Goal: Task Accomplishment & Management: Manage account settings

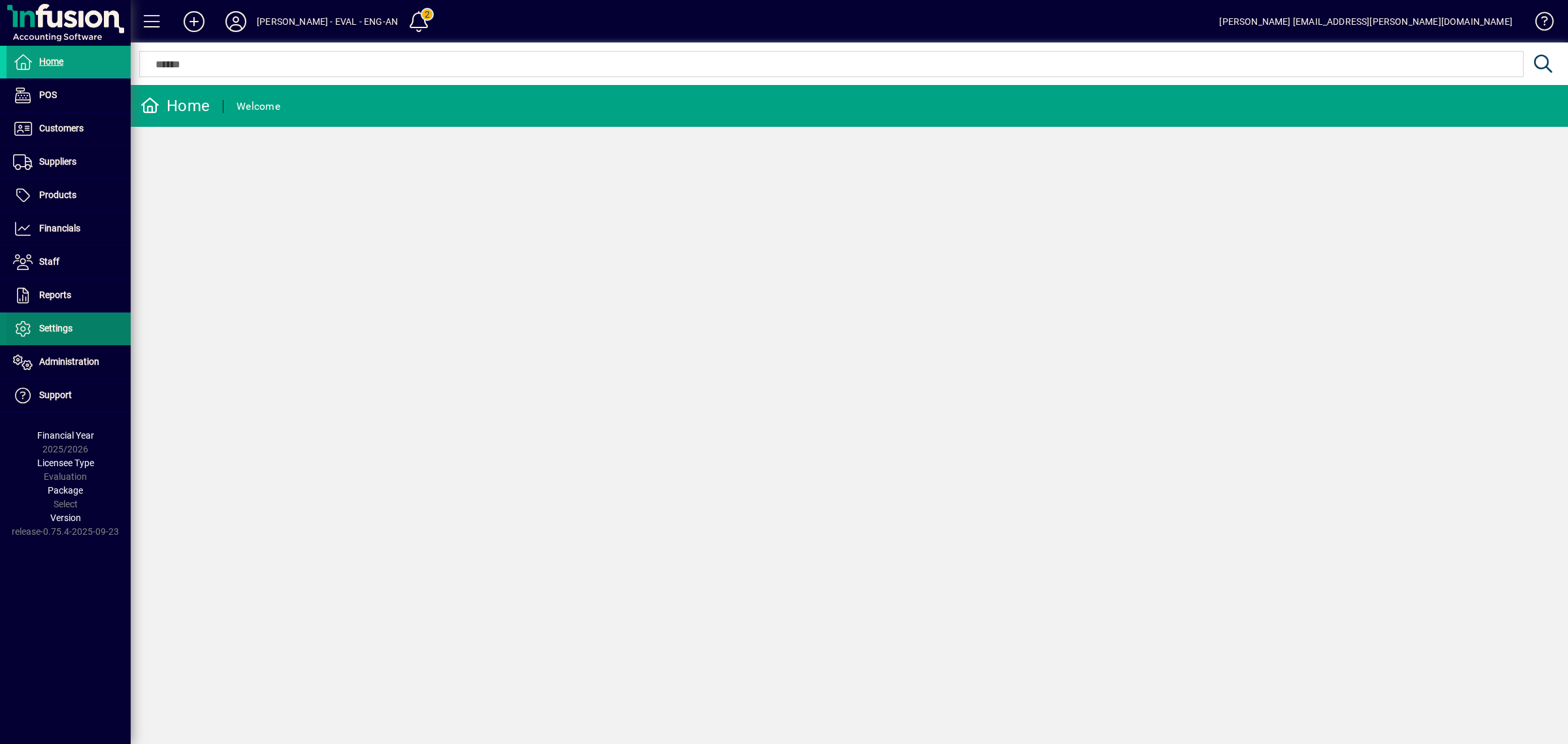
click at [56, 312] on li "Reports Report Specifications Report Layouts" at bounding box center [65, 296] width 130 height 33
click at [38, 322] on span "Settings" at bounding box center [40, 329] width 66 height 16
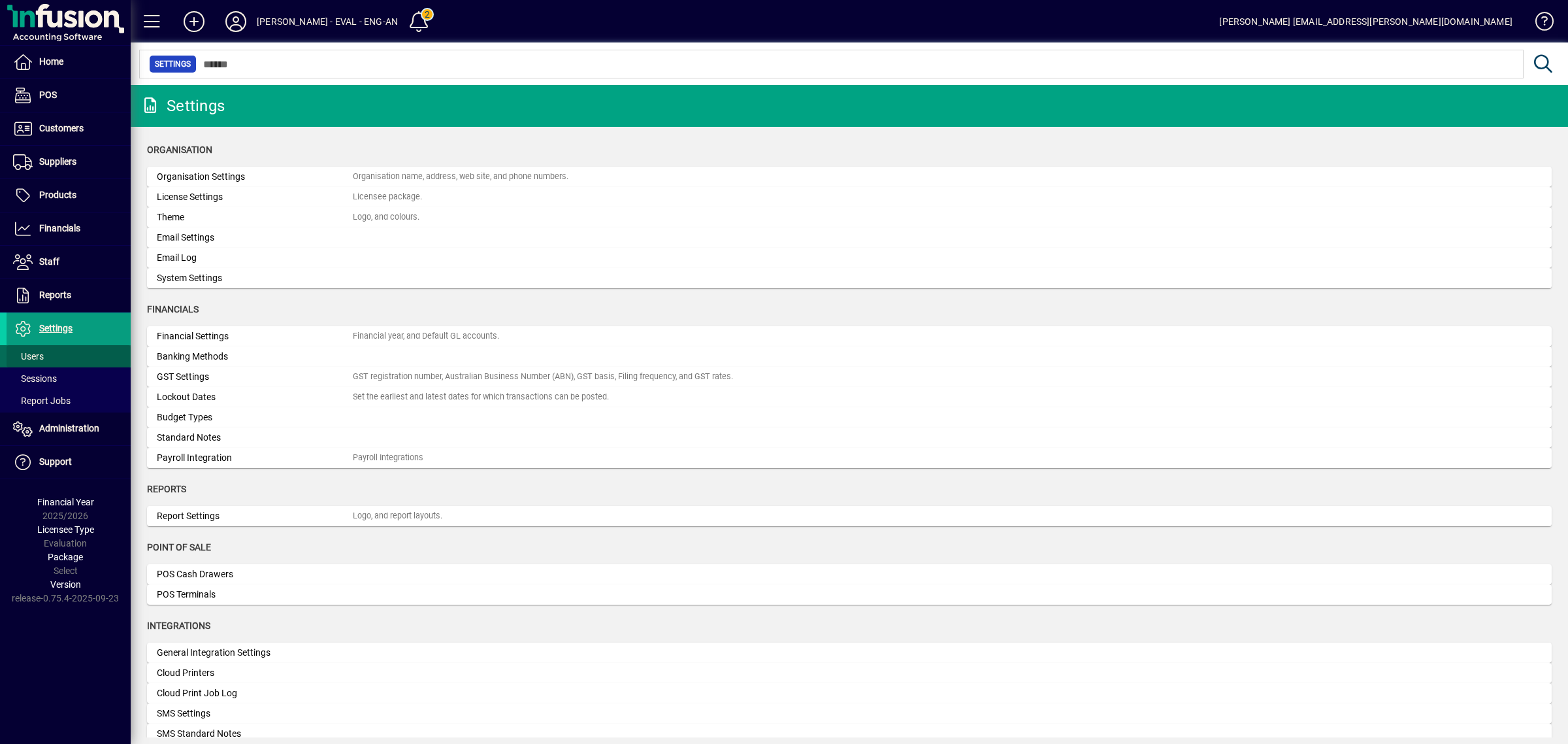
click at [41, 351] on span "Users" at bounding box center [28, 356] width 30 height 11
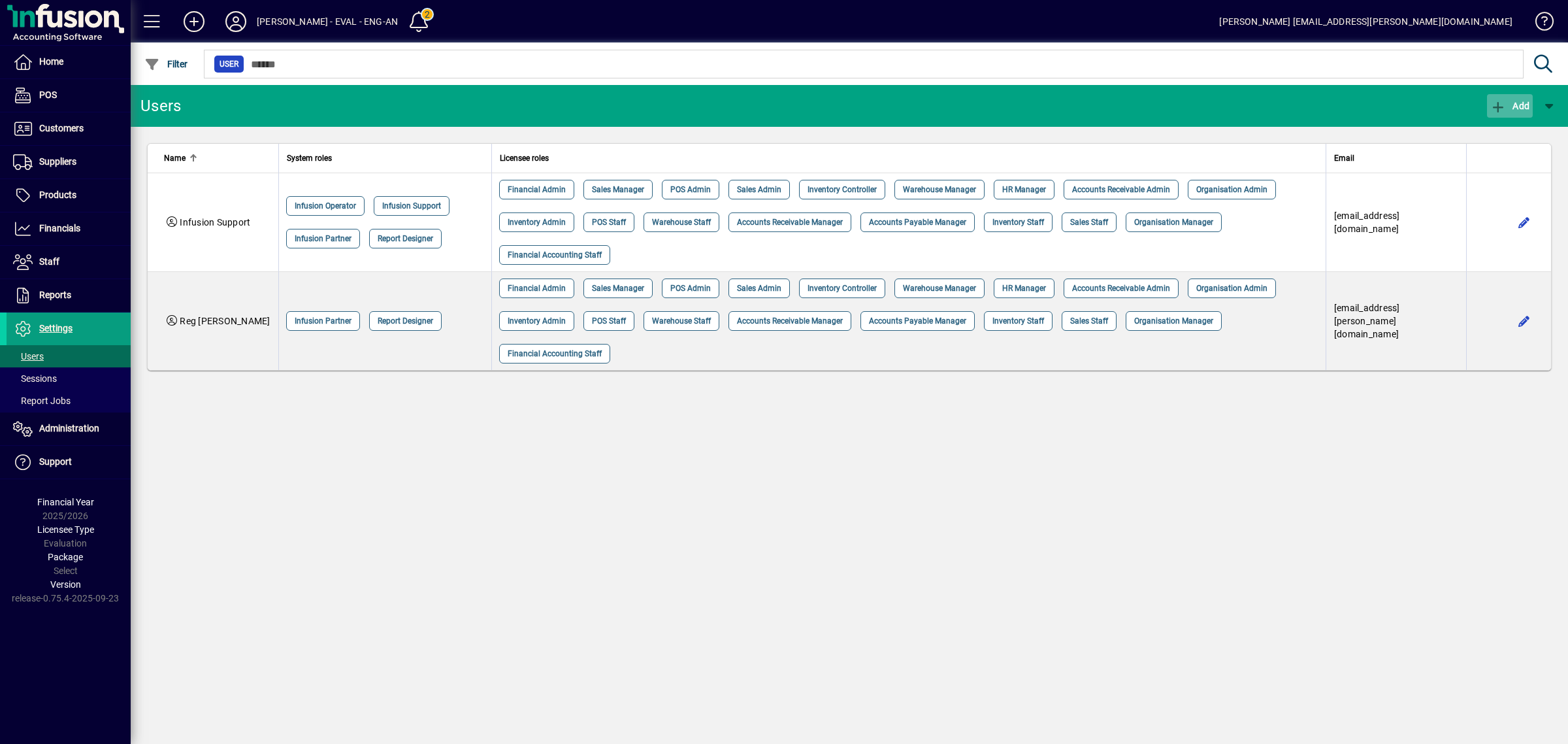
click at [1497, 98] on span "button" at bounding box center [1509, 105] width 46 height 31
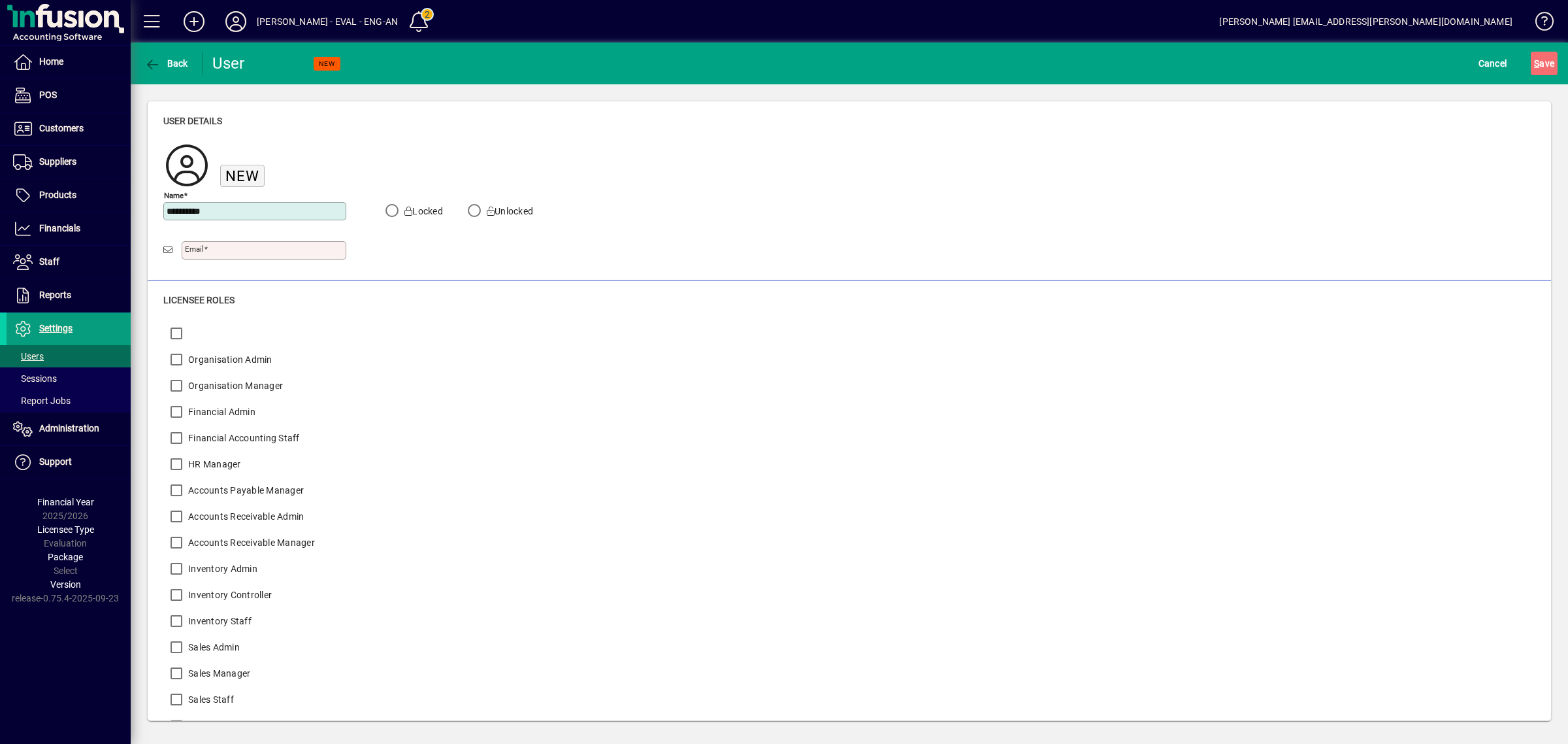
type input "**********"
click at [213, 253] on input "Email" at bounding box center [265, 250] width 161 height 11
paste input "**********"
type input "**********"
click at [1536, 53] on span "S ave" at bounding box center [1544, 64] width 21 height 21
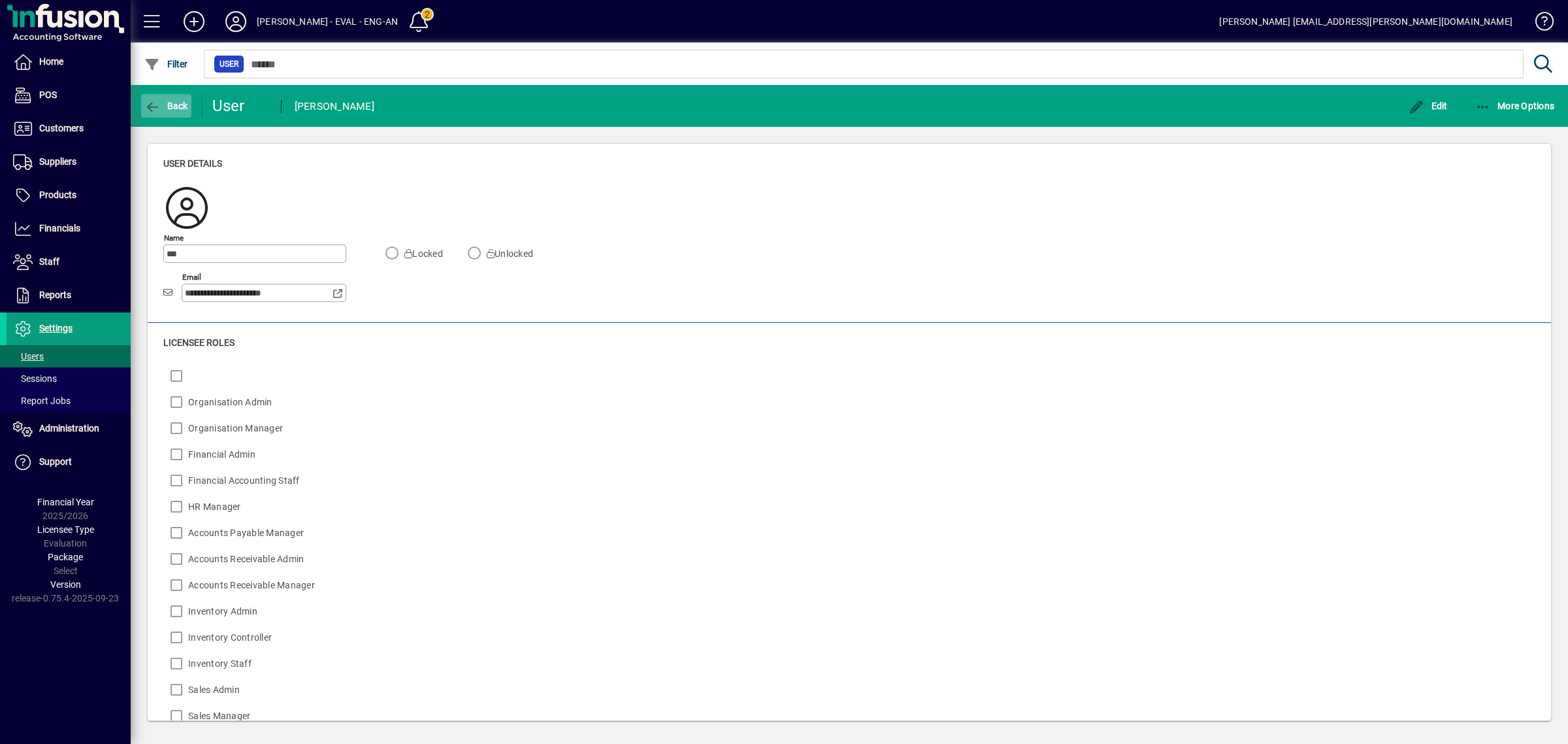
click at [160, 106] on icon "button" at bounding box center [152, 107] width 17 height 13
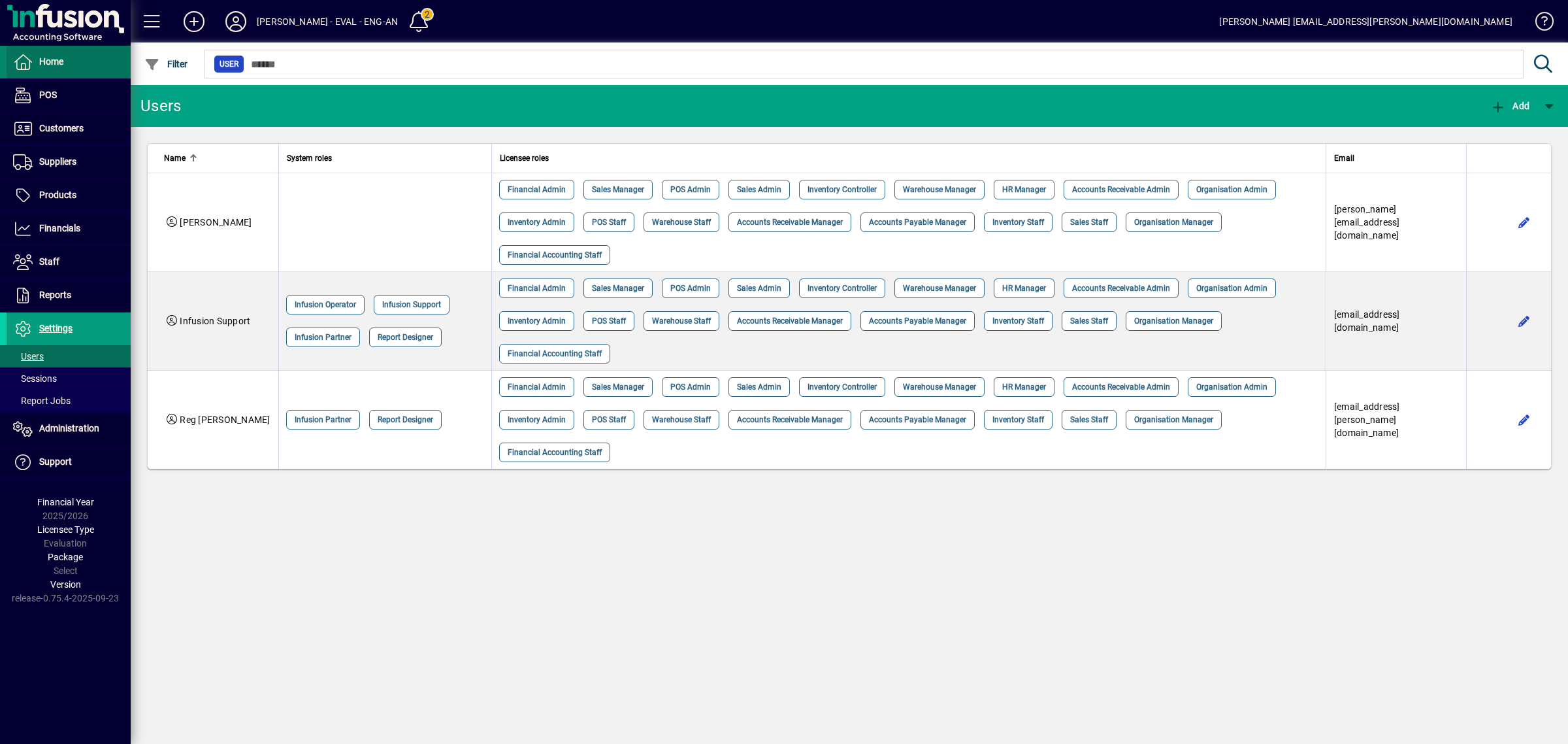
click at [60, 56] on span "Home" at bounding box center [51, 62] width 24 height 11
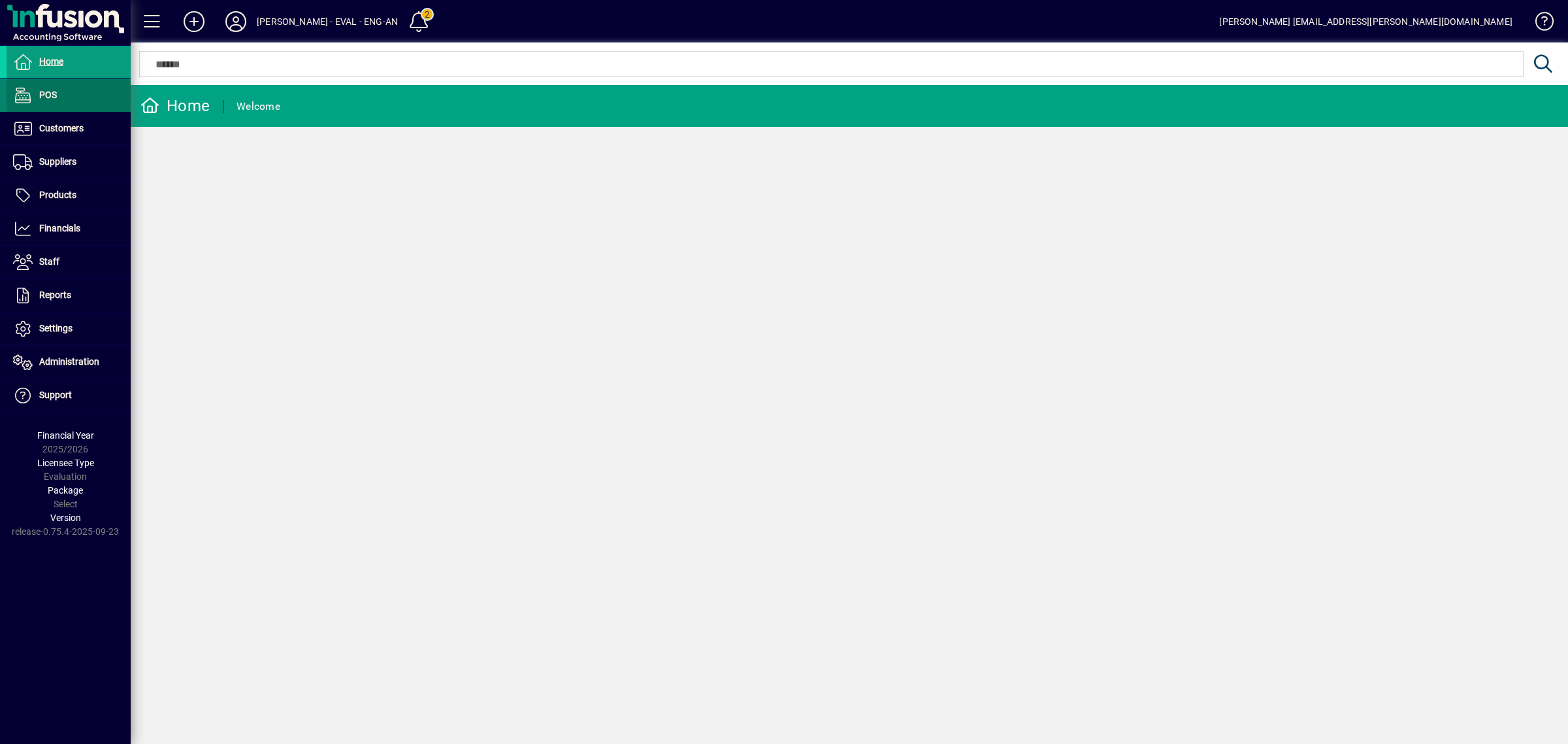
click at [48, 91] on span "POS" at bounding box center [48, 95] width 18 height 11
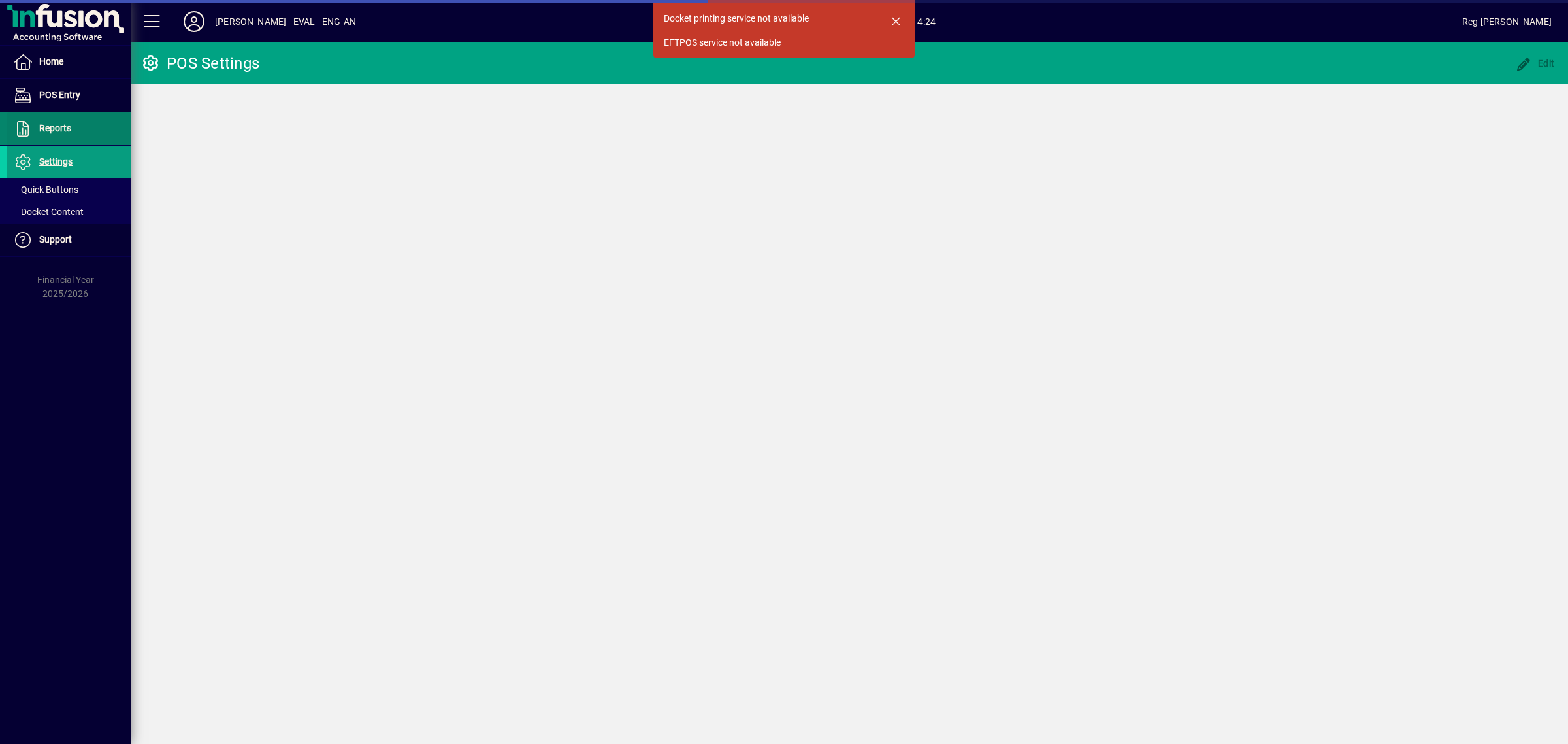
click at [60, 121] on span "Reports" at bounding box center [39, 129] width 65 height 16
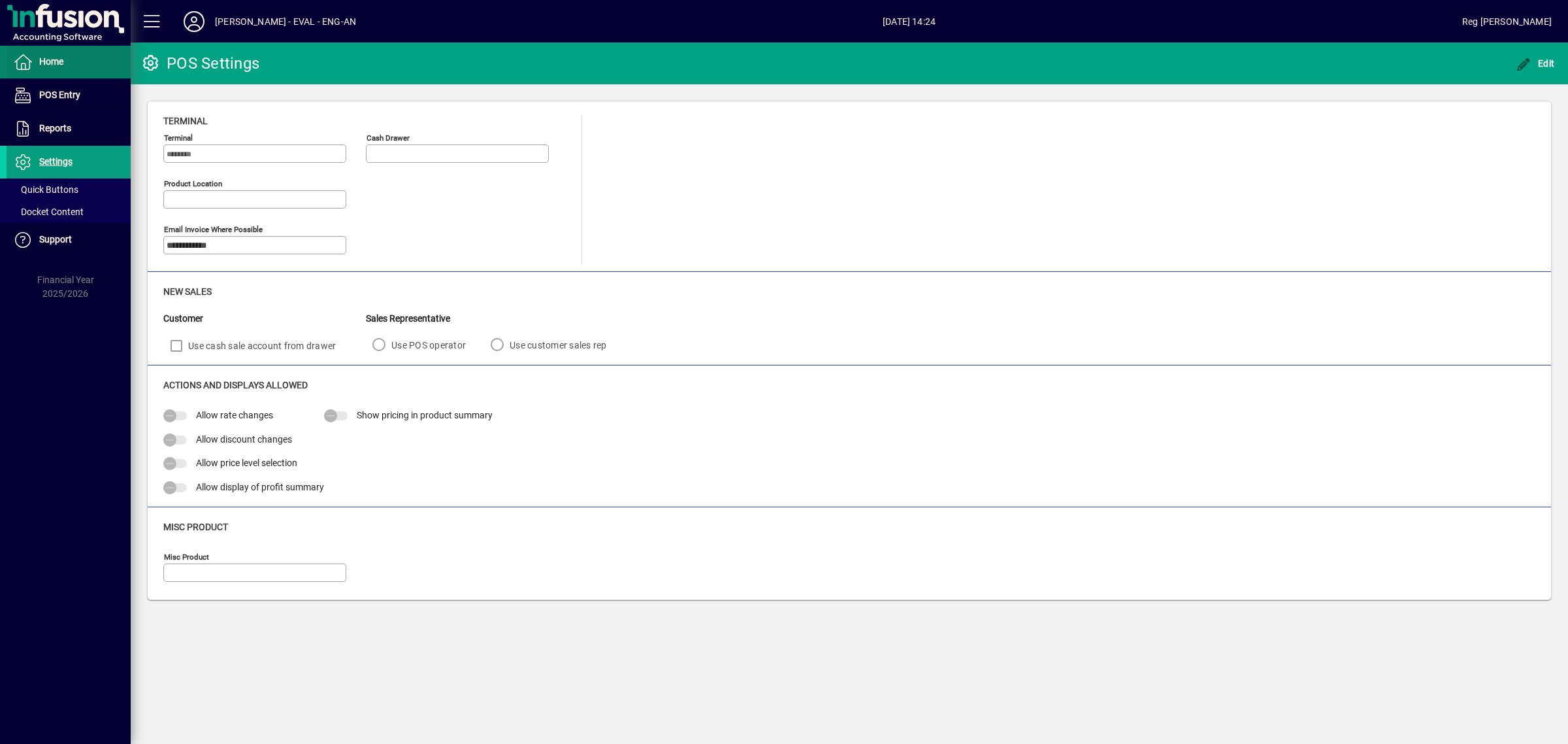
click at [40, 50] on span at bounding box center [69, 62] width 124 height 31
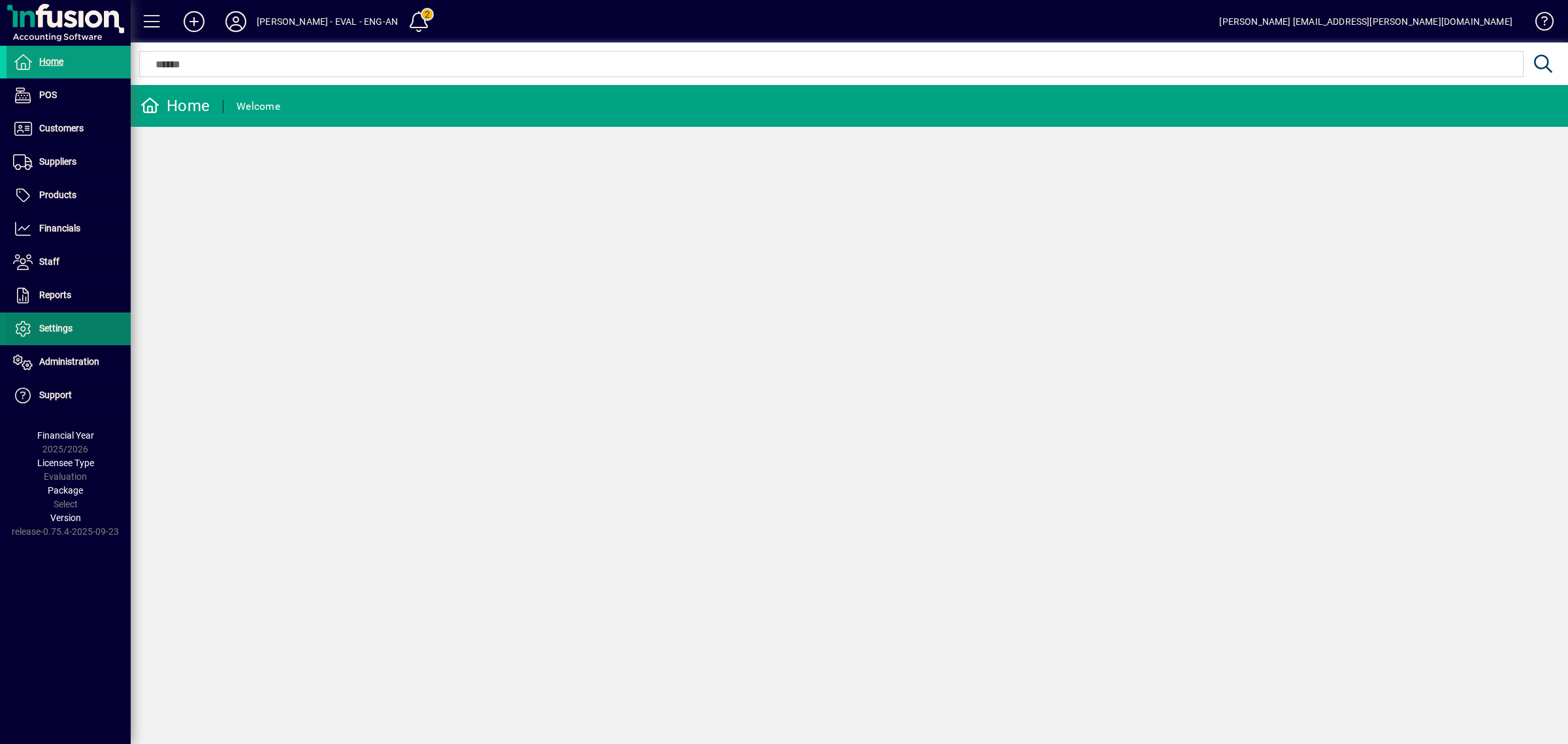
click at [62, 322] on span "Settings" at bounding box center [40, 329] width 66 height 16
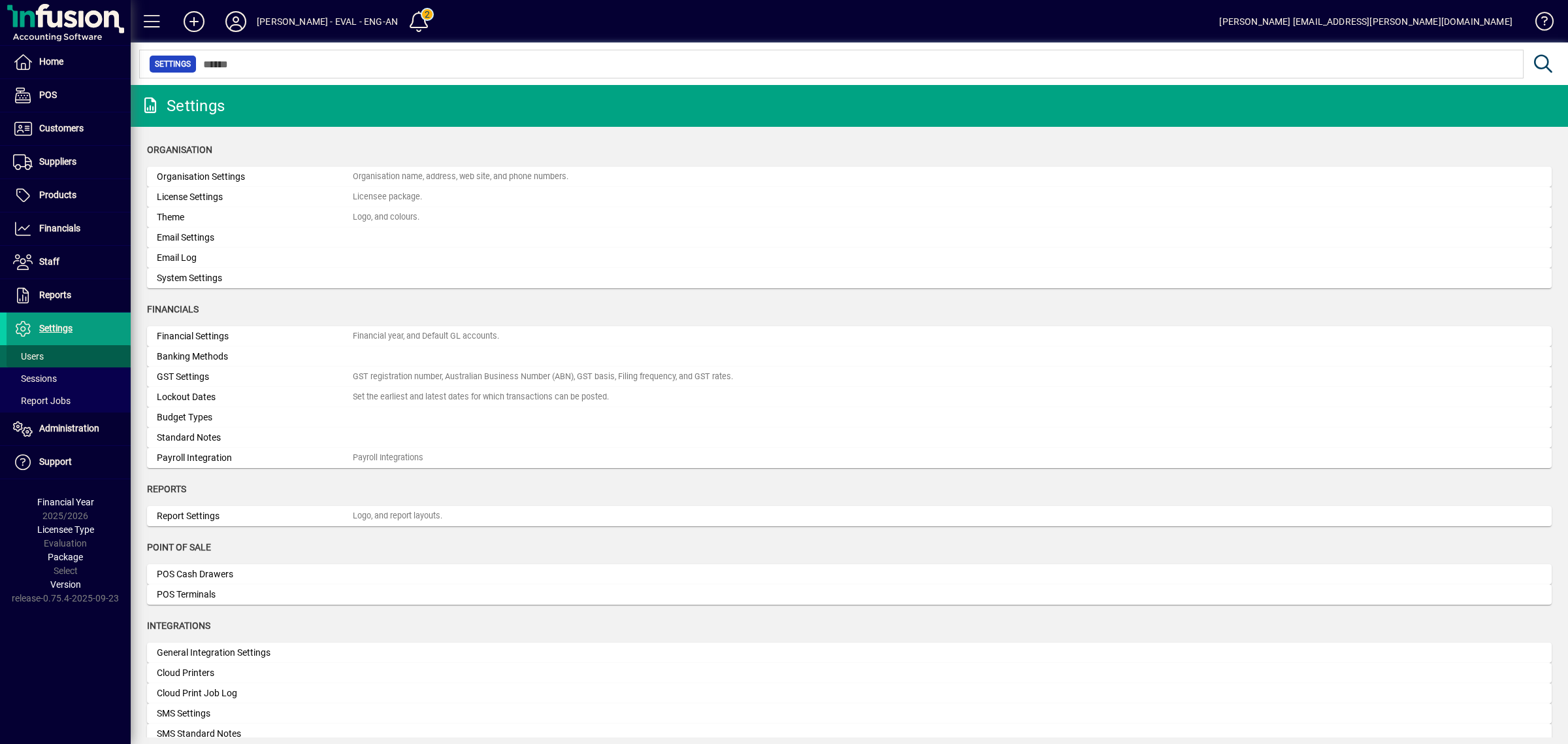
click at [36, 353] on span "Users" at bounding box center [28, 356] width 30 height 11
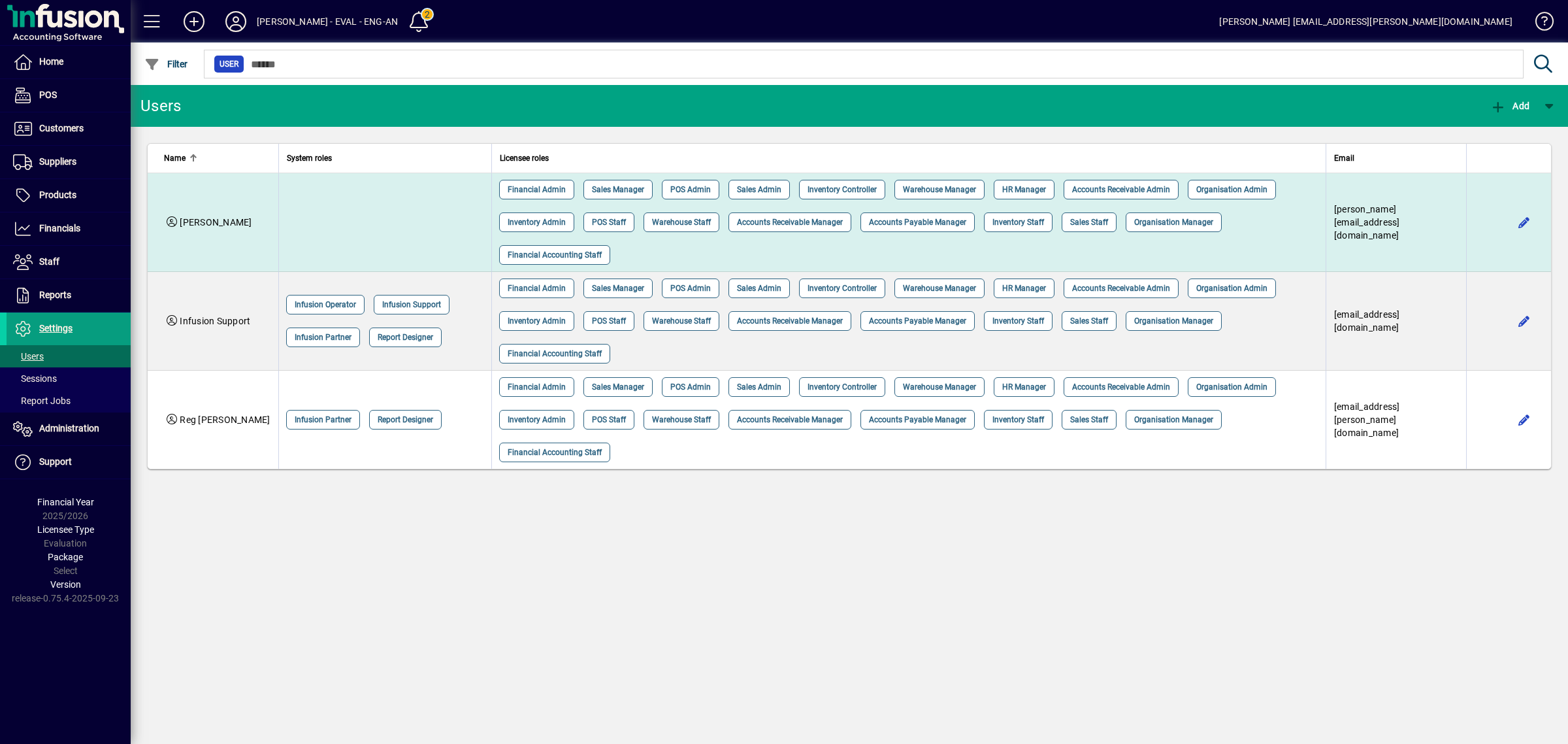
click at [345, 208] on td at bounding box center [385, 222] width 213 height 99
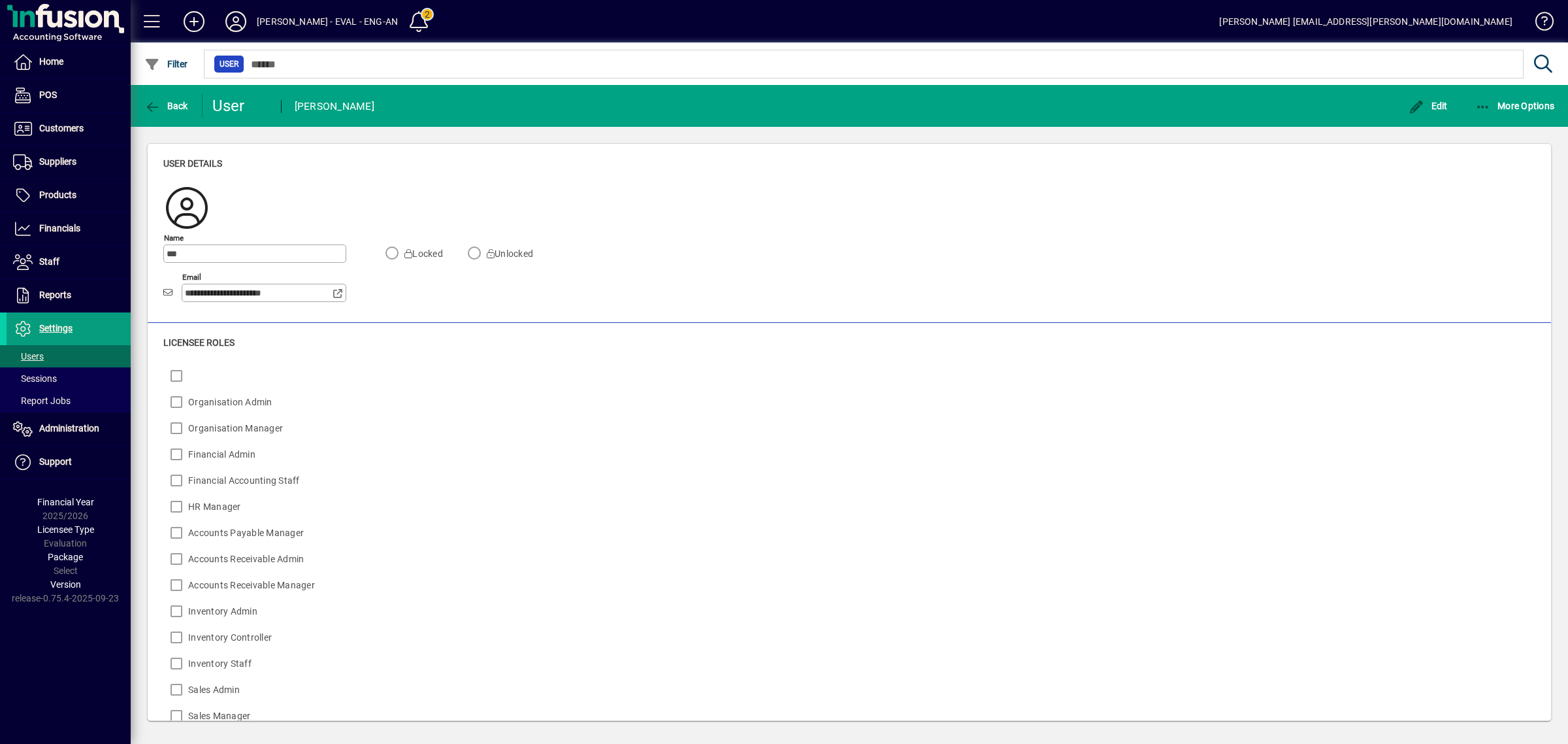
click at [234, 17] on icon at bounding box center [236, 22] width 26 height 21
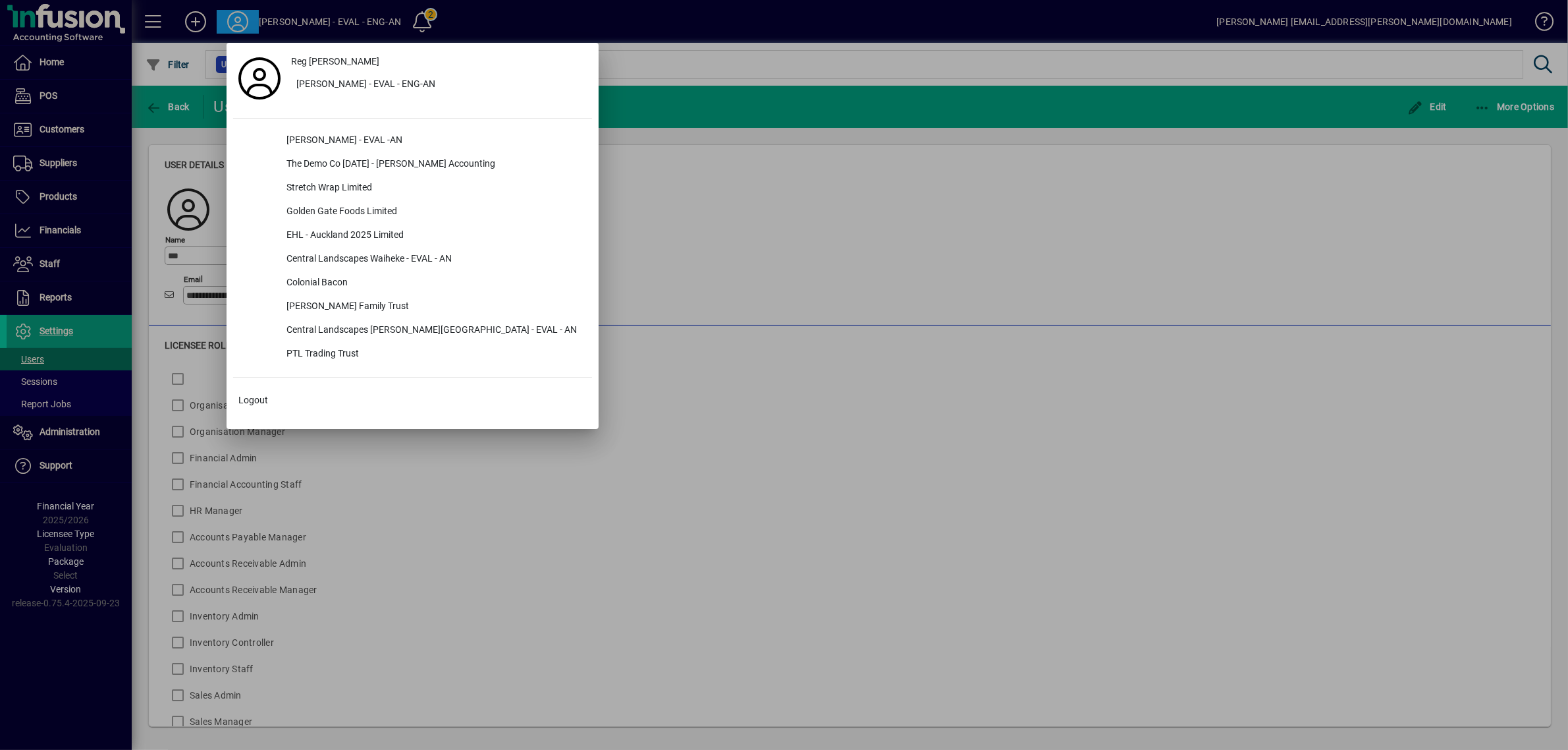
click at [624, 440] on div at bounding box center [784, 375] width 1568 height 750
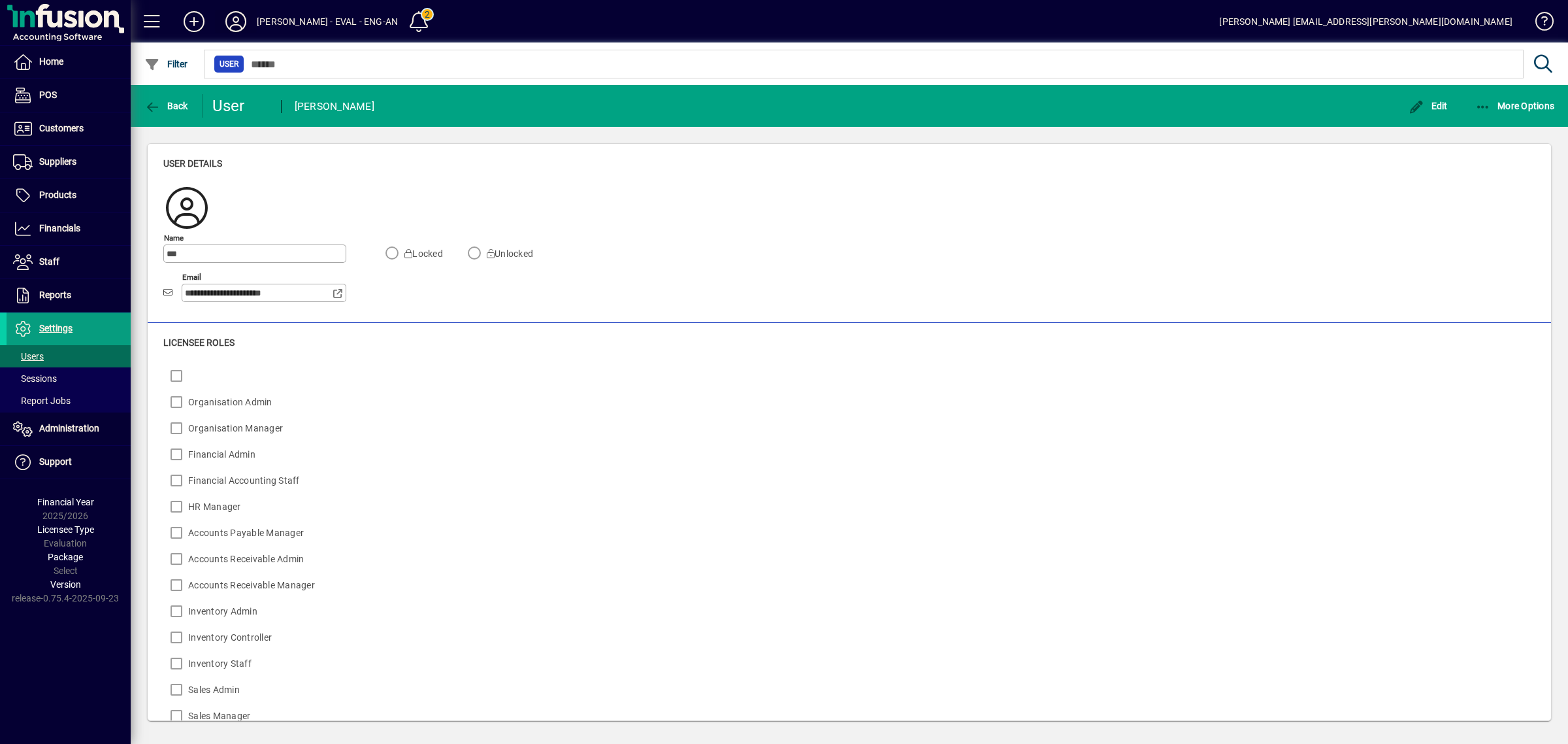
click at [237, 20] on icon at bounding box center [236, 22] width 26 height 21
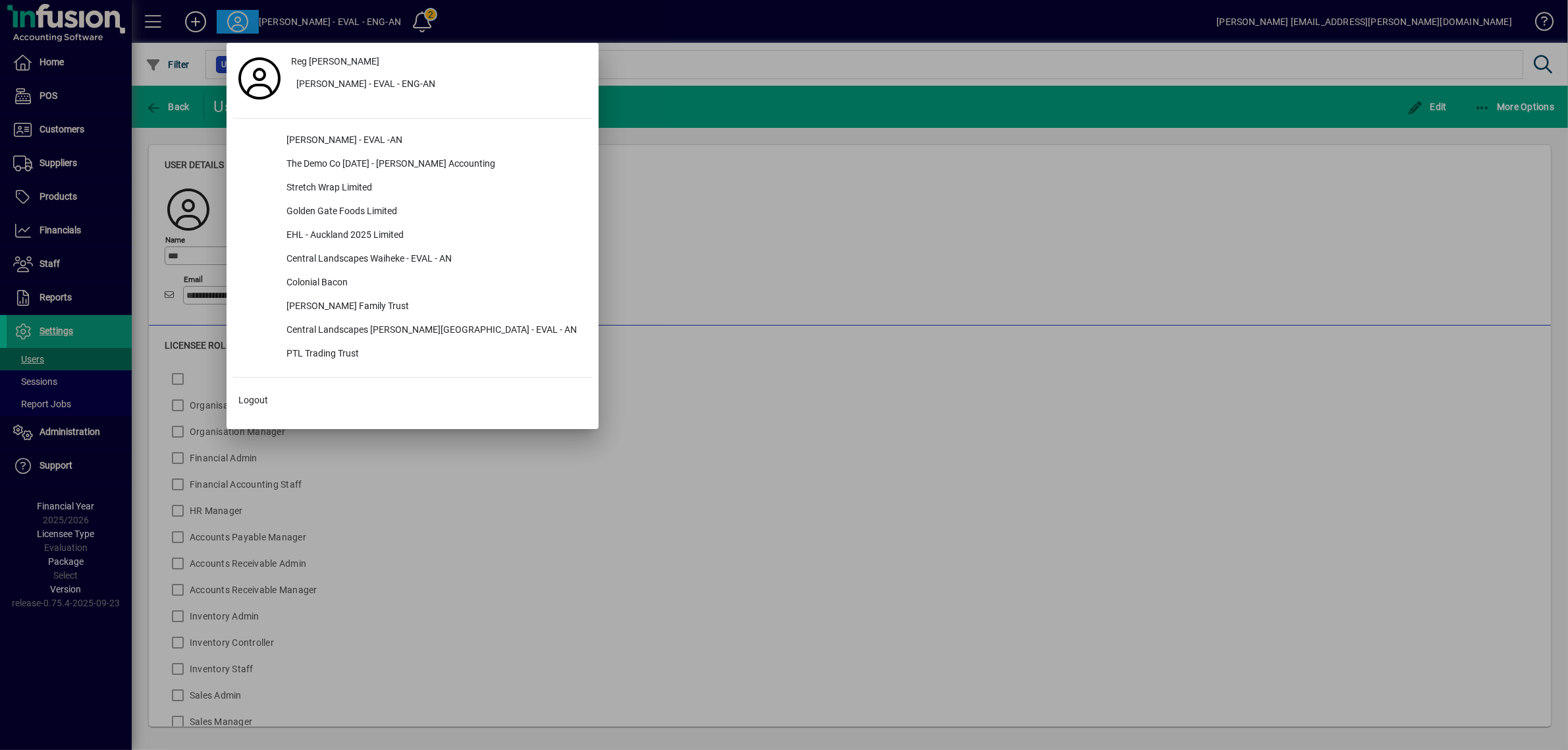
click at [614, 218] on div at bounding box center [784, 375] width 1568 height 750
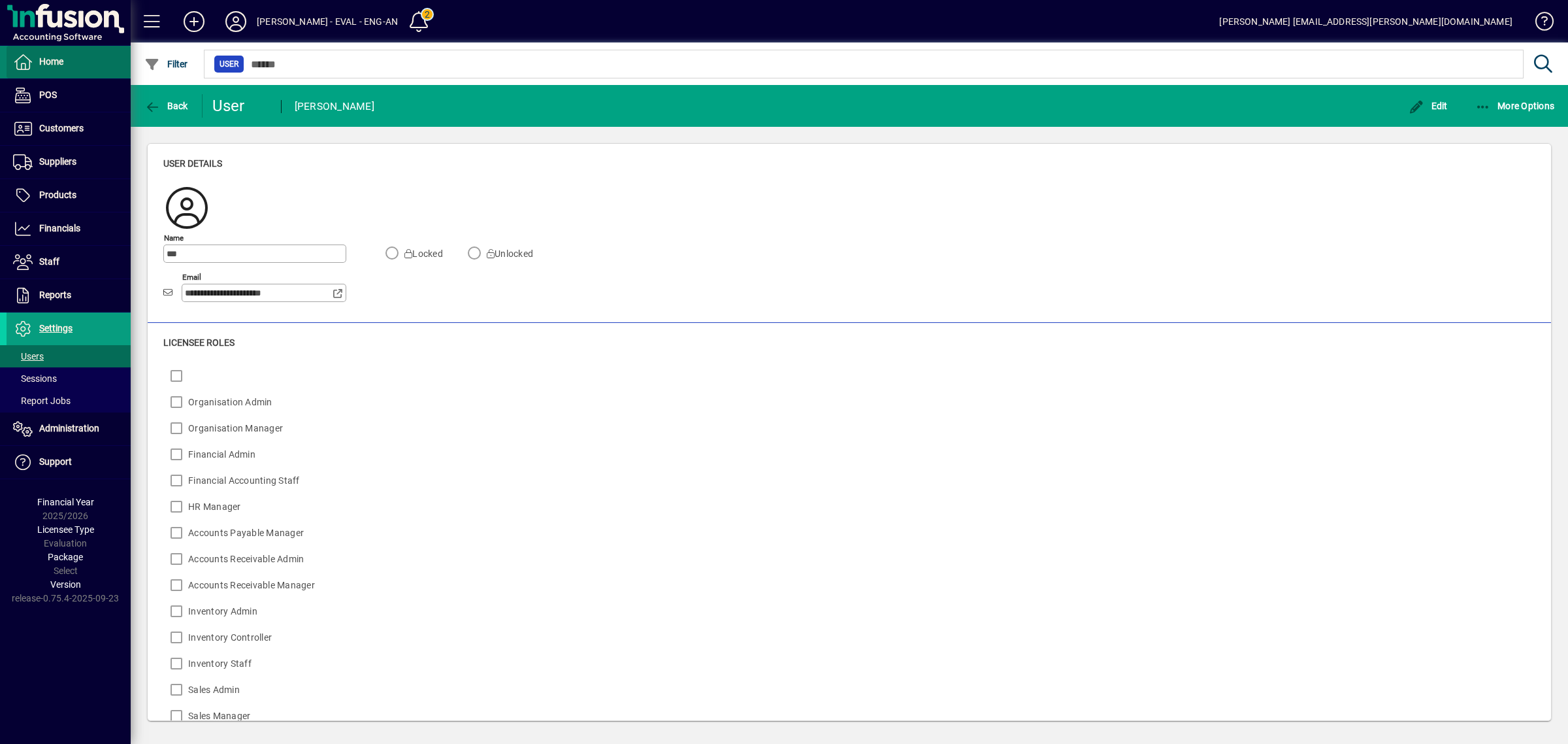
click at [79, 64] on span at bounding box center [69, 62] width 124 height 31
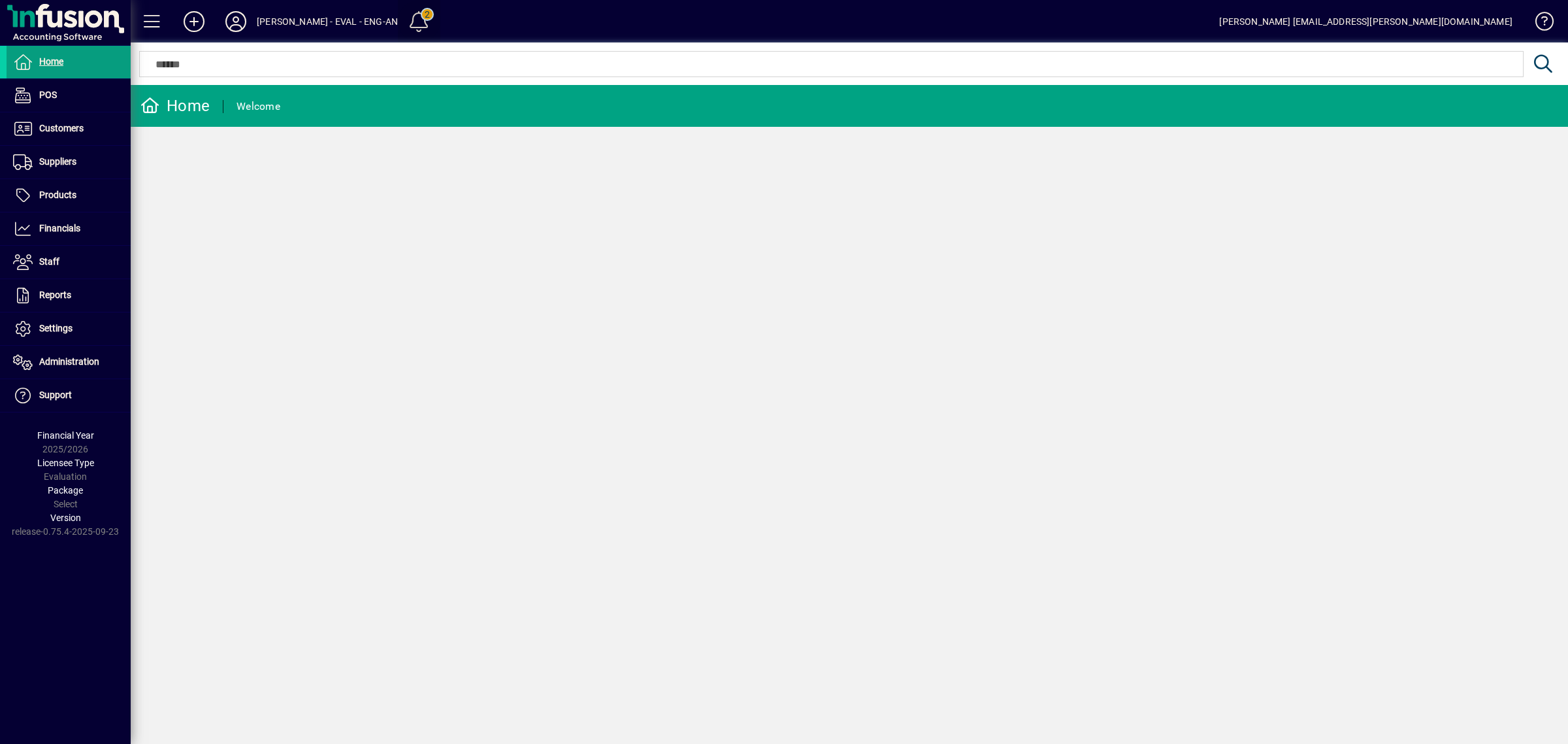
click at [404, 21] on span at bounding box center [419, 21] width 31 height 31
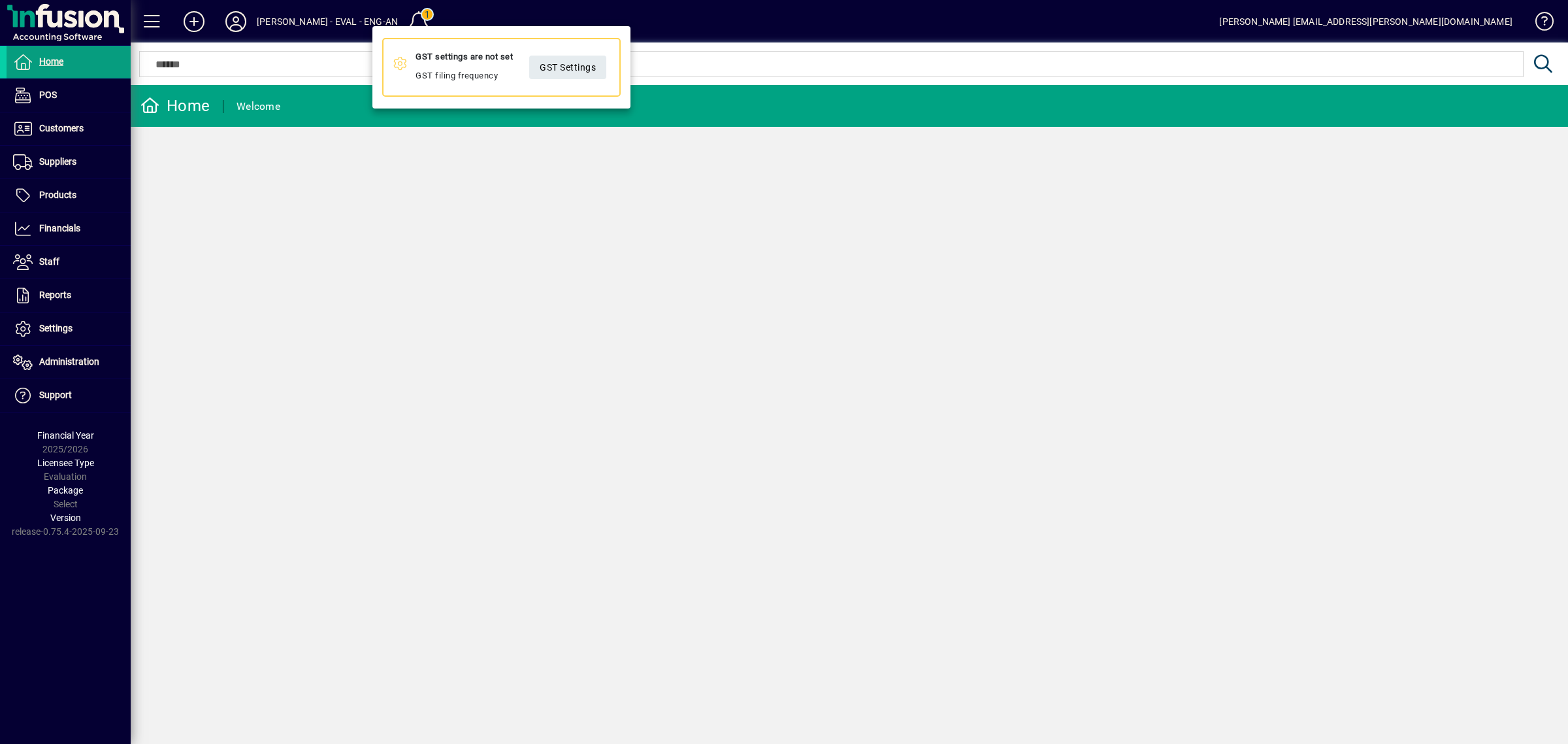
click at [447, 271] on div at bounding box center [784, 372] width 1568 height 744
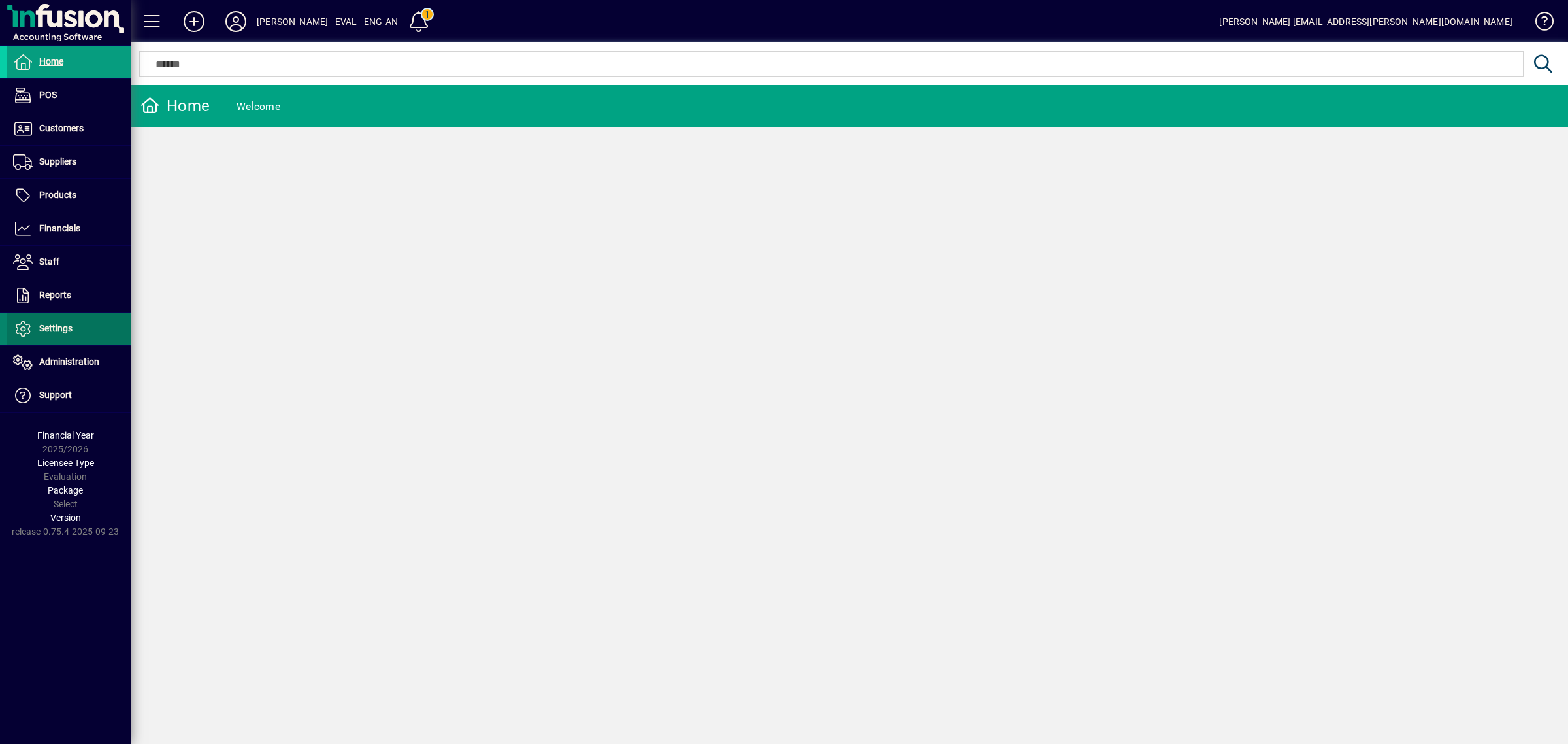
click at [61, 330] on span "Settings" at bounding box center [56, 328] width 33 height 11
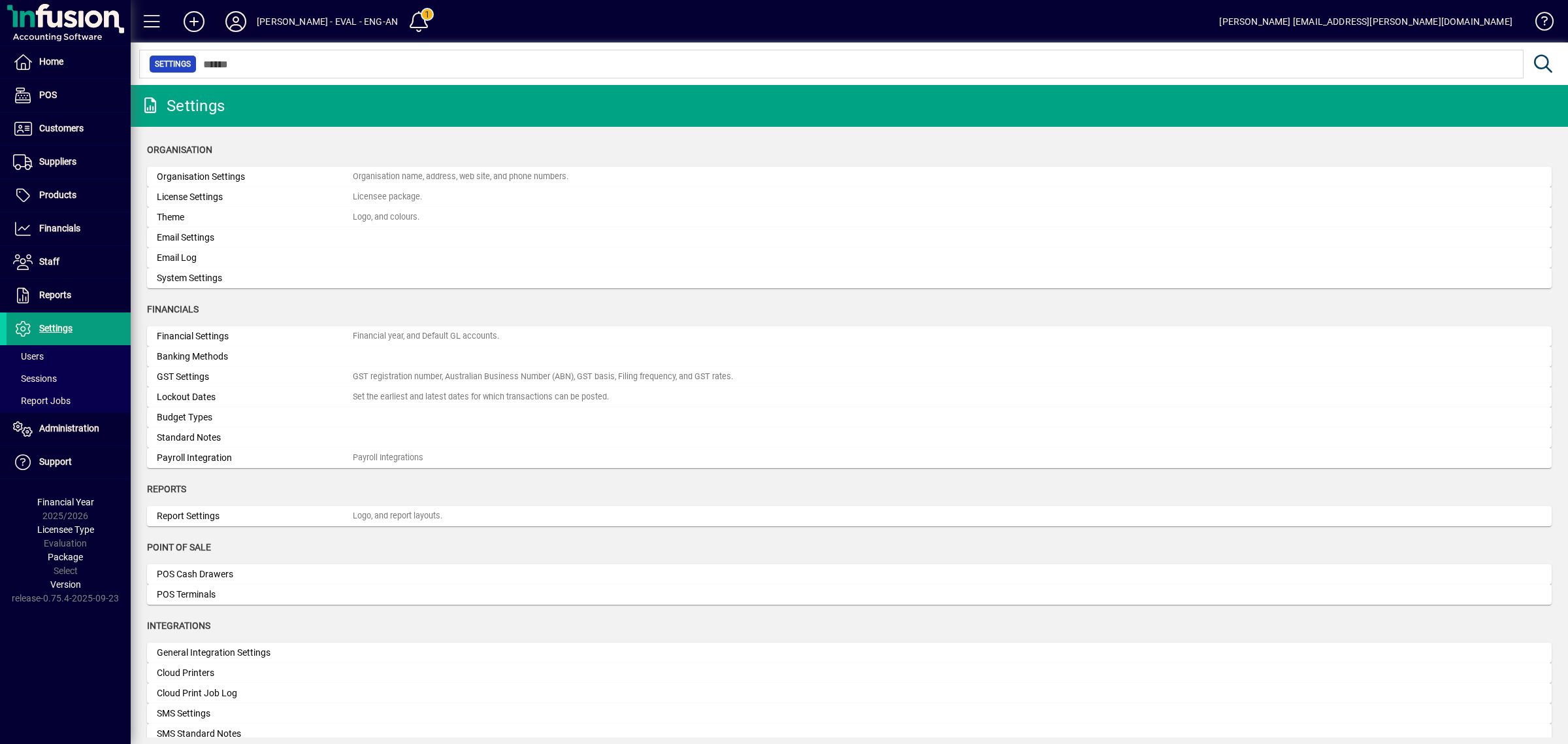
click at [233, 22] on icon at bounding box center [236, 22] width 26 height 21
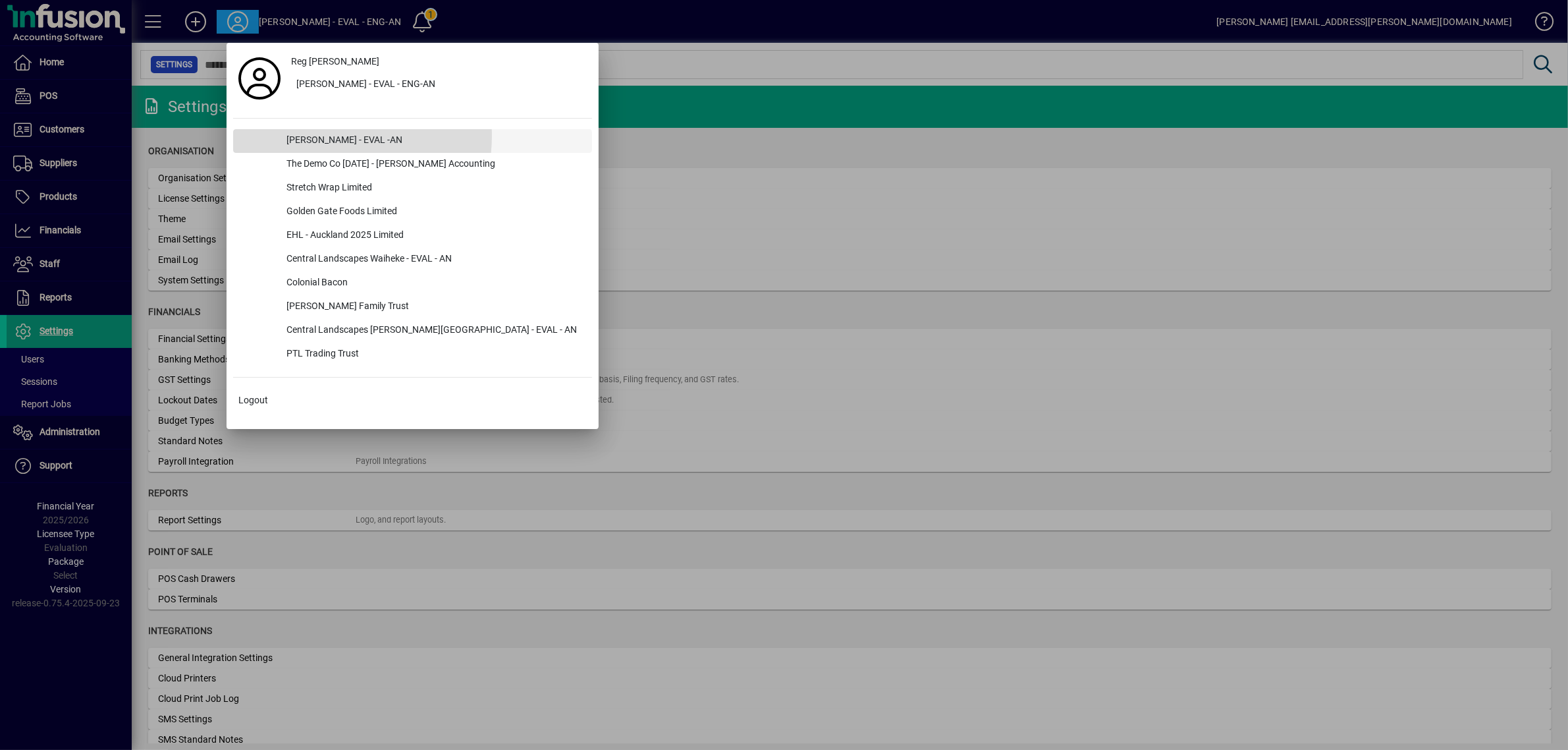
click at [305, 135] on div "[PERSON_NAME] - EVAL -AN" at bounding box center [434, 141] width 316 height 24
